Goal: Task Accomplishment & Management: Use online tool/utility

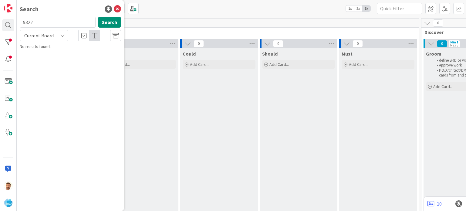
type input "9322"
click at [56, 56] on span "Support Maintenance - 314254- Hardings-RSA" at bounding box center [72, 57] width 89 height 12
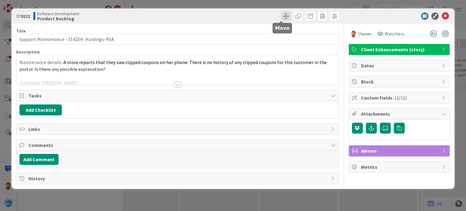
click at [282, 15] on span at bounding box center [286, 16] width 10 height 10
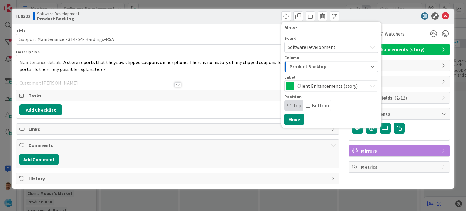
click at [297, 66] on span "Product Backlog" at bounding box center [308, 67] width 37 height 8
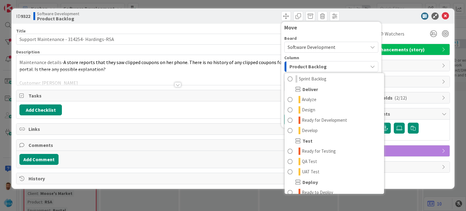
scroll to position [117, 0]
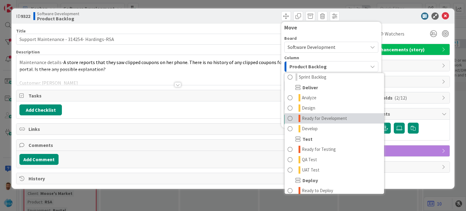
click at [328, 119] on span "Ready for Development" at bounding box center [324, 118] width 45 height 7
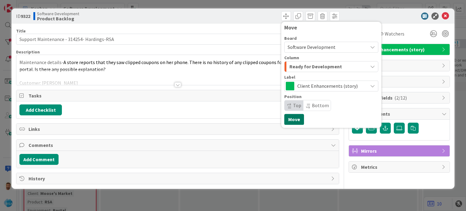
click at [292, 119] on button "Move" at bounding box center [294, 119] width 20 height 11
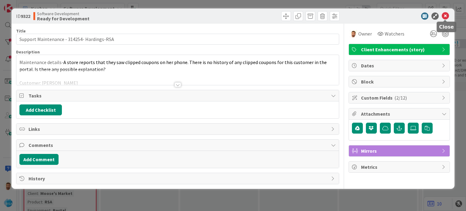
click at [444, 17] on icon at bounding box center [445, 15] width 7 height 7
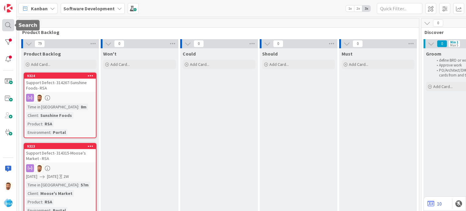
click at [4, 22] on div at bounding box center [8, 25] width 12 height 12
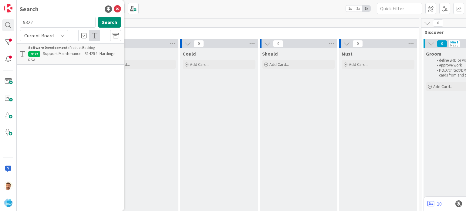
click at [41, 26] on input "9322" at bounding box center [58, 22] width 76 height 11
type input "9318"
click at [64, 52] on span "Support Defect- 314266- [PERSON_NAME] IGA-RSA" at bounding box center [72, 57] width 89 height 12
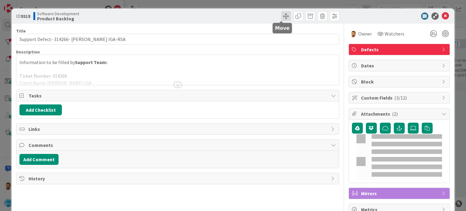
click at [281, 17] on span at bounding box center [286, 16] width 10 height 10
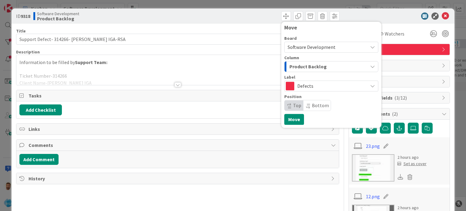
click at [291, 66] on span "Product Backlog" at bounding box center [308, 67] width 37 height 8
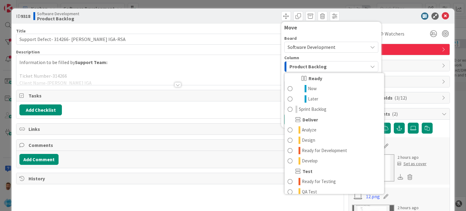
scroll to position [86, 0]
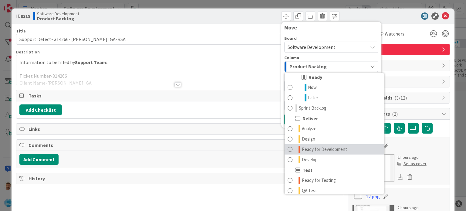
click at [334, 149] on span "Ready for Development" at bounding box center [324, 149] width 45 height 7
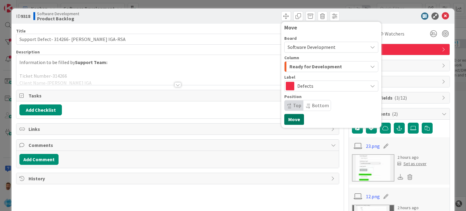
click at [292, 121] on button "Move" at bounding box center [294, 119] width 20 height 11
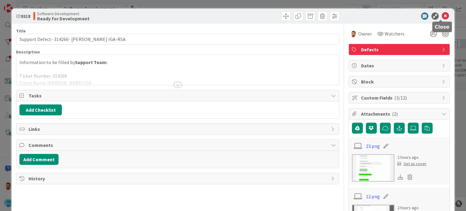
click at [444, 14] on icon at bounding box center [445, 15] width 7 height 7
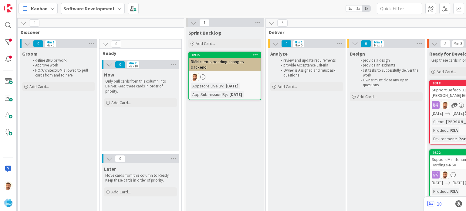
scroll to position [0, 446]
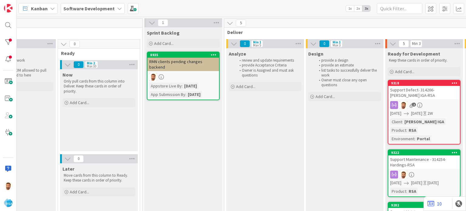
click at [426, 90] on div "Support Defect- 314266- [PERSON_NAME] IGA-RSA" at bounding box center [425, 92] width 72 height 13
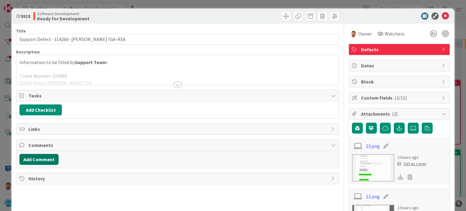
click at [39, 159] on button "Add Comment" at bounding box center [38, 159] width 39 height 11
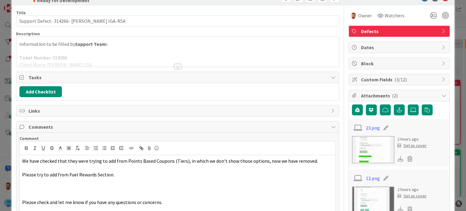
scroll to position [72, 0]
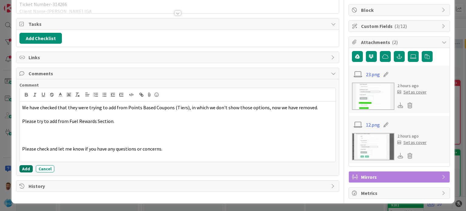
click at [28, 167] on button "Add" at bounding box center [25, 168] width 13 height 7
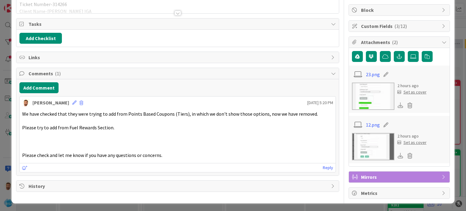
scroll to position [0, 0]
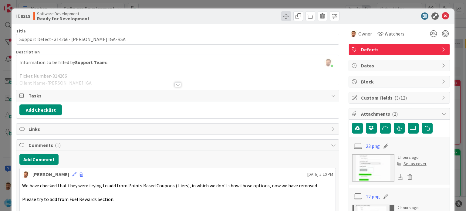
click at [281, 16] on span at bounding box center [286, 16] width 10 height 10
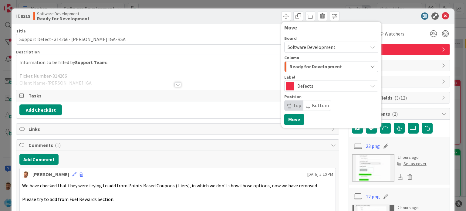
click at [296, 69] on span "Ready for Development" at bounding box center [316, 67] width 53 height 8
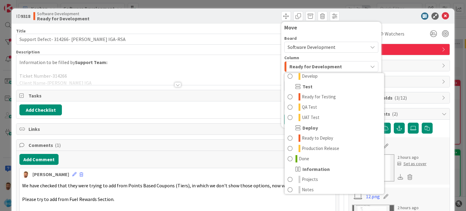
scroll to position [172, 0]
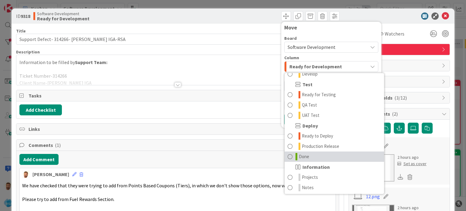
click at [311, 159] on link "Done" at bounding box center [335, 156] width 100 height 10
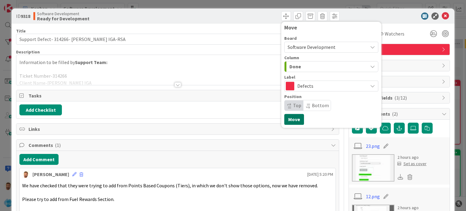
click at [296, 117] on button "Move" at bounding box center [294, 119] width 20 height 11
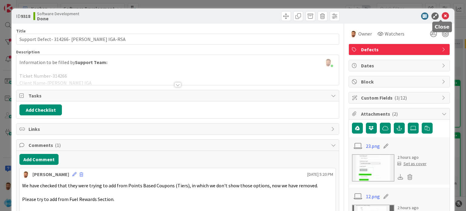
click at [443, 13] on icon at bounding box center [445, 15] width 7 height 7
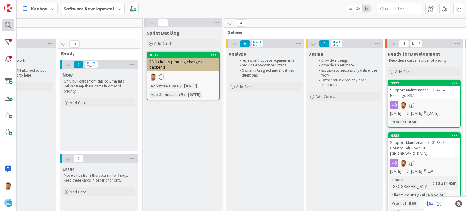
click at [4, 26] on div at bounding box center [8, 25] width 12 height 12
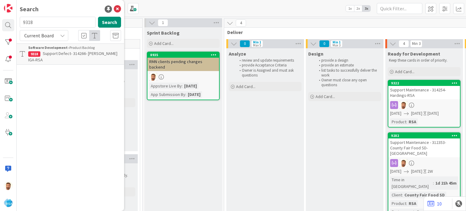
click at [44, 22] on input "9318" at bounding box center [58, 22] width 76 height 11
type input "9323"
click at [53, 52] on span "Support Defect- 314315-Moose's Market - RSA" at bounding box center [73, 57] width 90 height 12
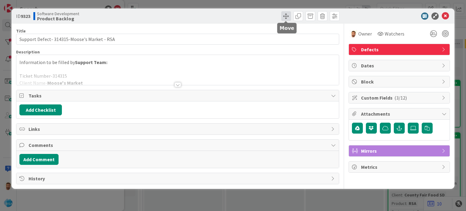
click at [283, 19] on span at bounding box center [286, 16] width 10 height 10
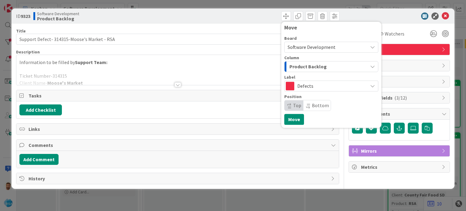
click at [301, 71] on div "Product Backlog" at bounding box center [328, 67] width 80 height 10
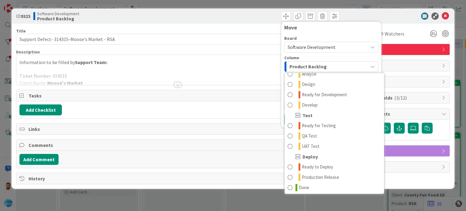
scroll to position [142, 0]
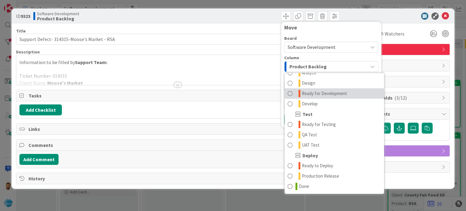
click at [318, 96] on span "Ready for Development" at bounding box center [324, 93] width 45 height 7
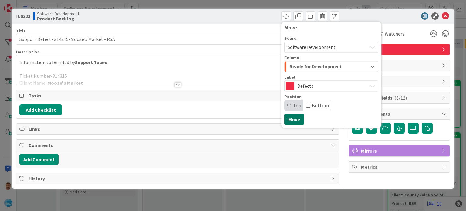
click at [298, 119] on button "Move" at bounding box center [294, 119] width 20 height 11
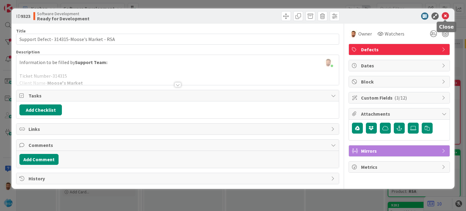
click at [447, 15] on icon at bounding box center [445, 15] width 7 height 7
